Goal: Information Seeking & Learning: Learn about a topic

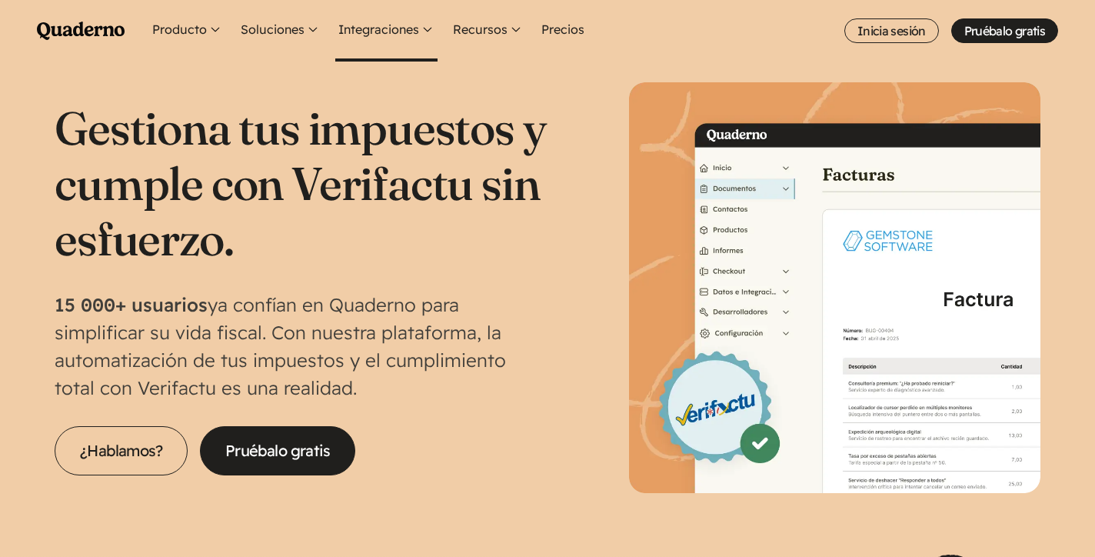
click at [380, 39] on button "Integraciones" at bounding box center [386, 31] width 102 height 62
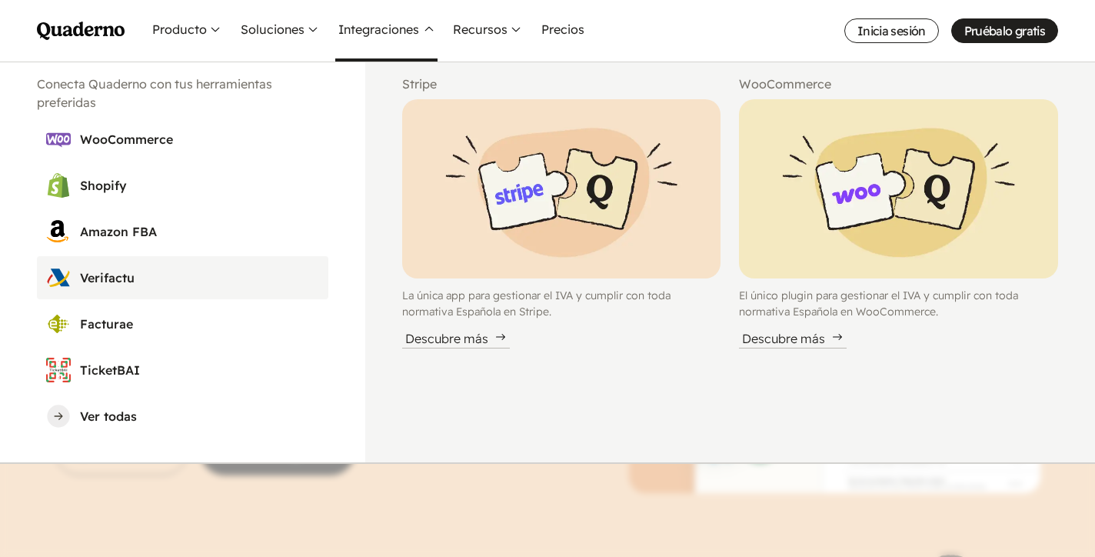
click at [143, 264] on link "Verifactu" at bounding box center [182, 277] width 291 height 43
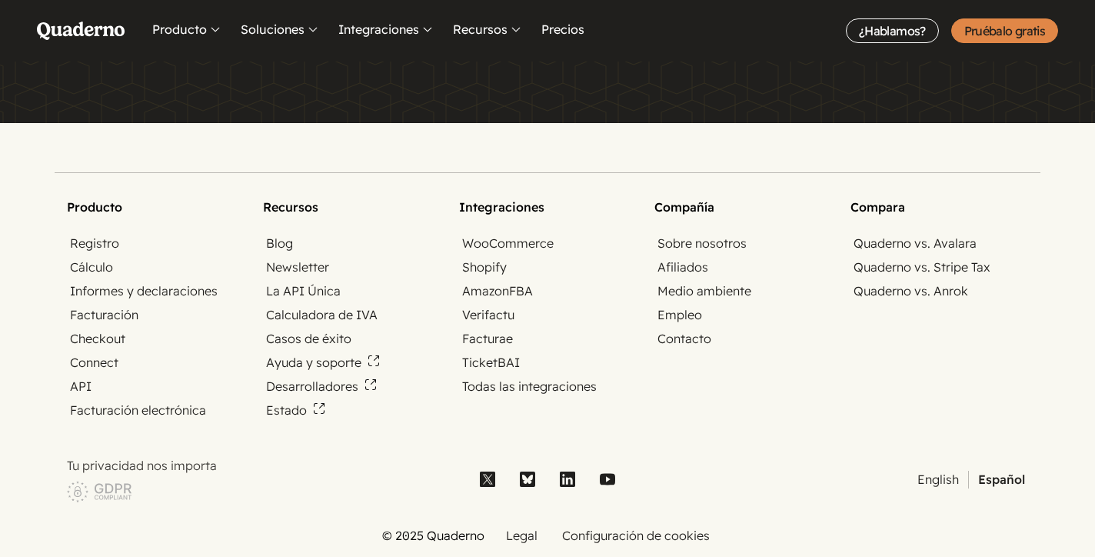
scroll to position [3936, 0]
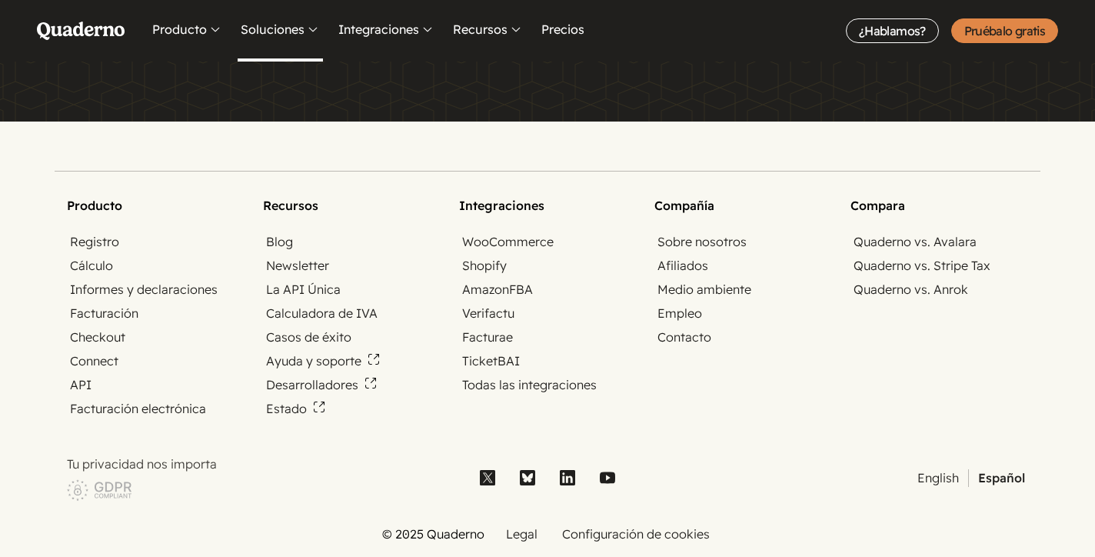
click at [271, 28] on button "Soluciones" at bounding box center [280, 31] width 85 height 62
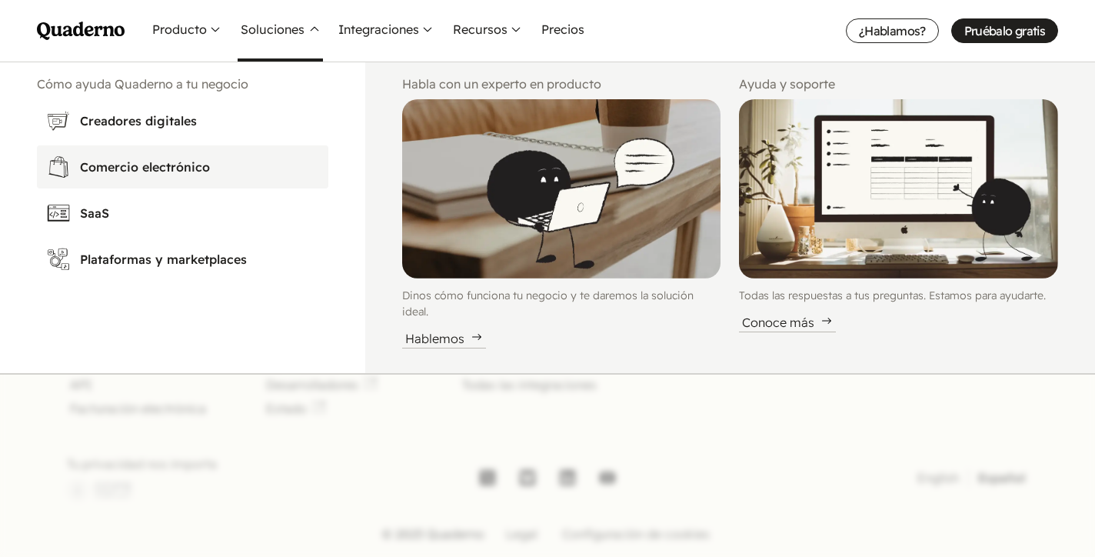
click at [148, 174] on h3 "Comercio electrónico" at bounding box center [199, 167] width 239 height 18
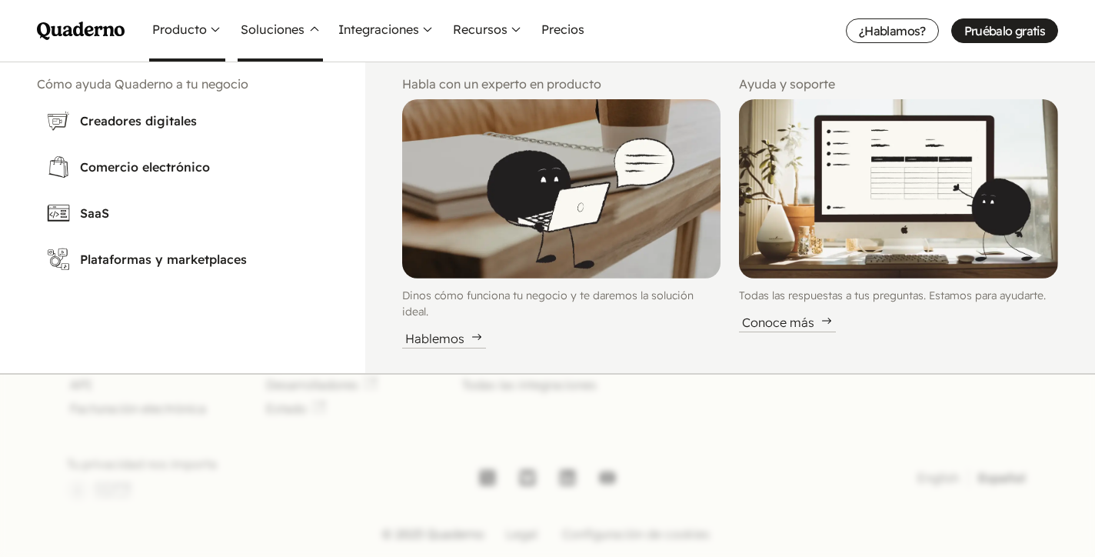
click at [191, 30] on button "Producto" at bounding box center [187, 31] width 76 height 62
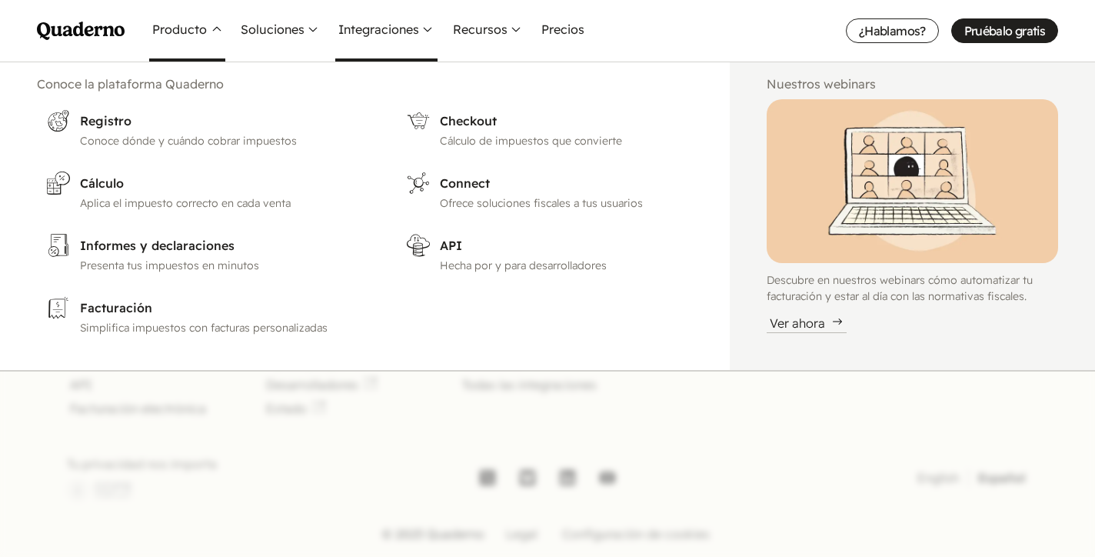
click at [381, 28] on button "Integraciones" at bounding box center [386, 31] width 102 height 62
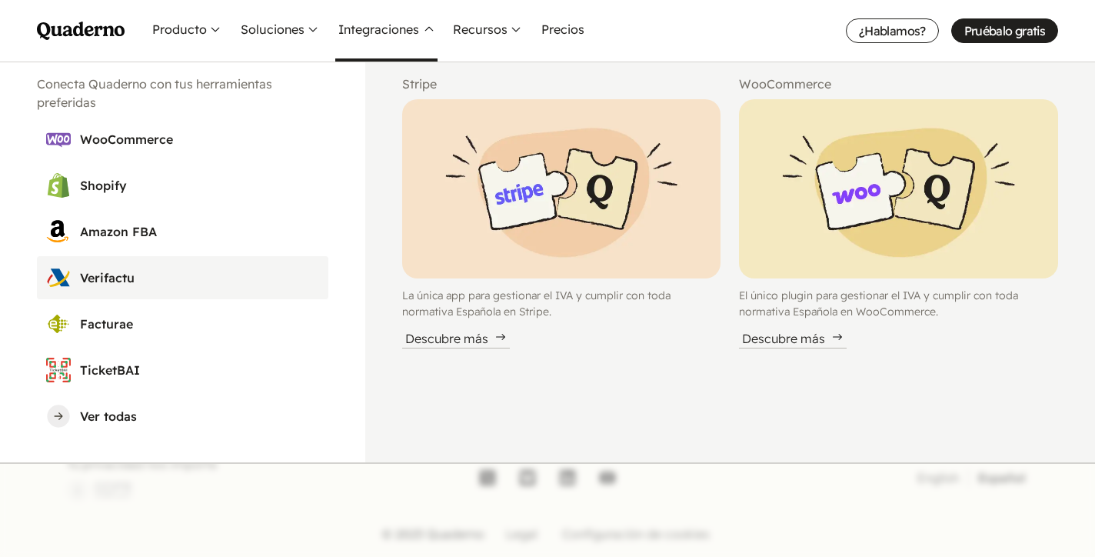
click at [105, 273] on h3 "Verifactu" at bounding box center [199, 277] width 239 height 18
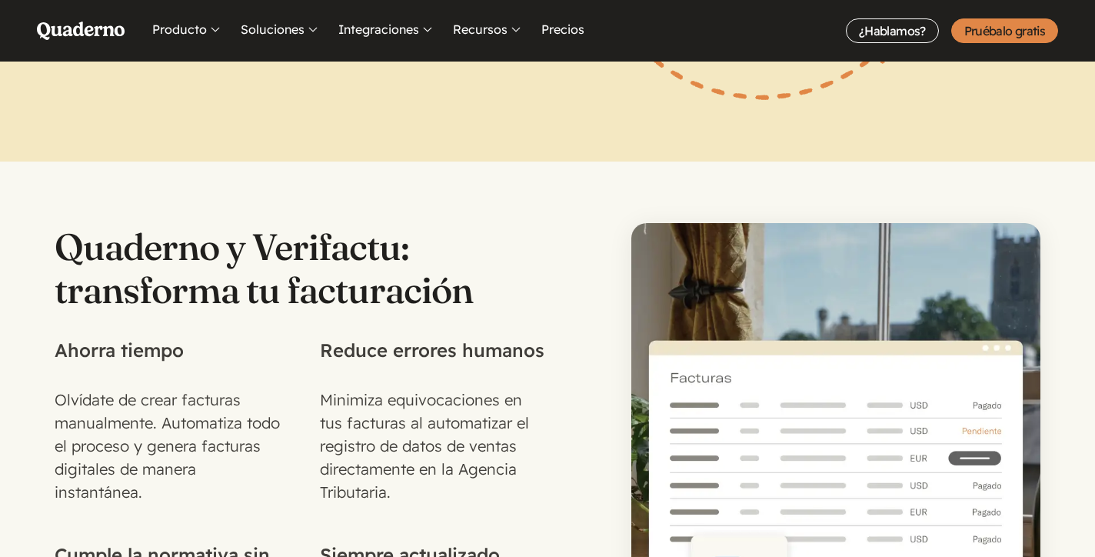
scroll to position [1443, 0]
